Goal: Find specific page/section: Find specific page/section

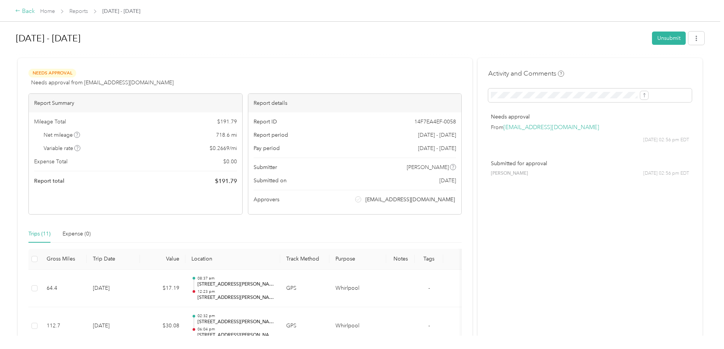
click at [35, 12] on div "Back" at bounding box center [25, 11] width 20 height 9
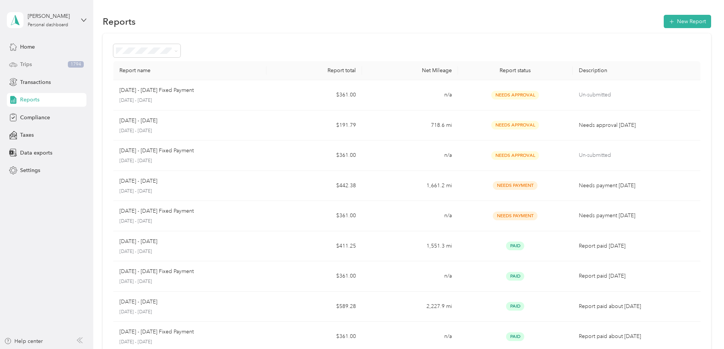
click at [31, 64] on span "Trips" at bounding box center [26, 64] width 12 height 8
